Goal: Transaction & Acquisition: Purchase product/service

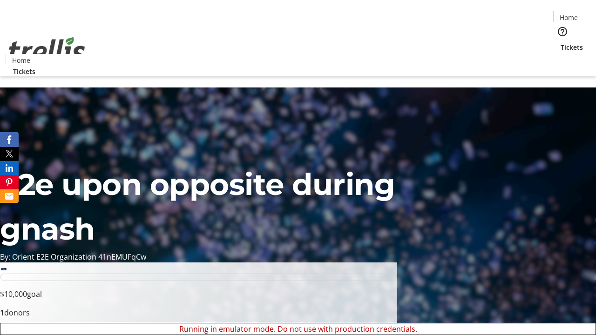
click at [569, 14] on span "Sign Up" at bounding box center [573, 12] width 27 height 11
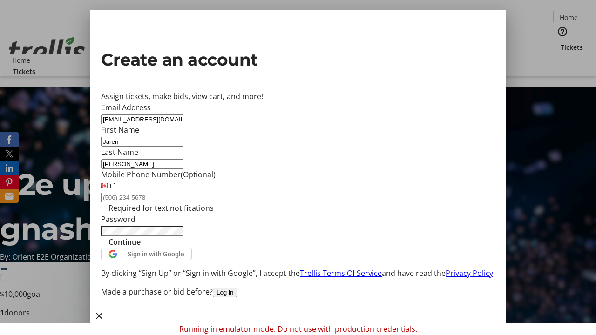
type input "[PERSON_NAME]"
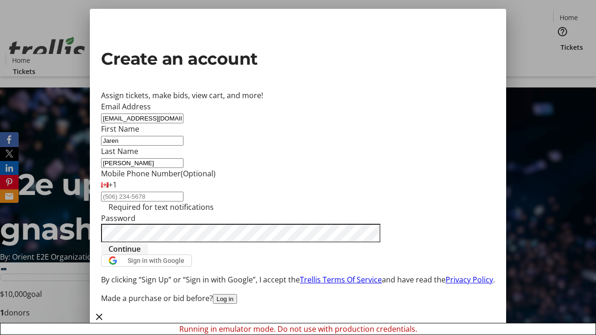
click at [141, 255] on span "Continue" at bounding box center [124, 248] width 32 height 11
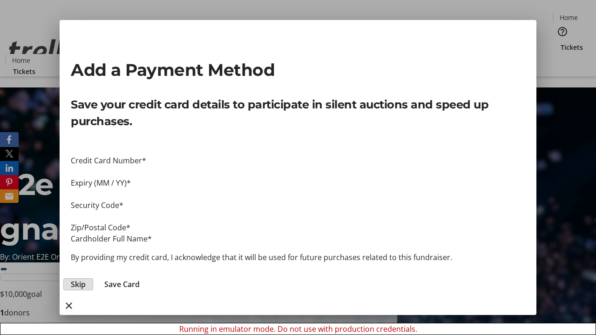
click at [86, 279] on span "Skip" at bounding box center [78, 284] width 15 height 11
click at [560, 42] on span "Tickets" at bounding box center [571, 47] width 22 height 10
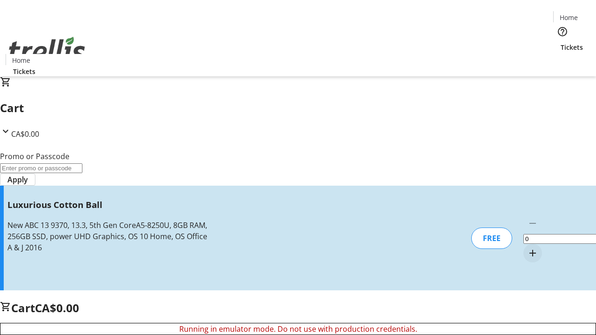
click at [527, 248] on mat-icon "Increment by one" at bounding box center [532, 253] width 11 height 11
type input "1"
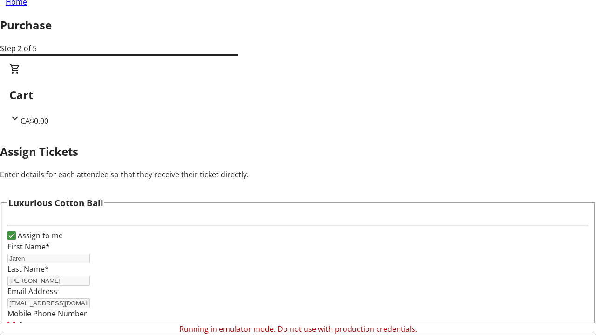
scroll to position [56, 0]
